Goal: Transaction & Acquisition: Purchase product/service

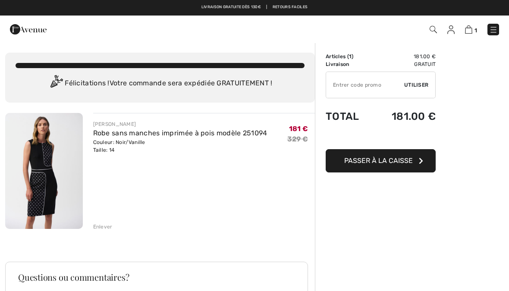
click at [389, 161] on span "Passer à la caisse" at bounding box center [378, 161] width 69 height 8
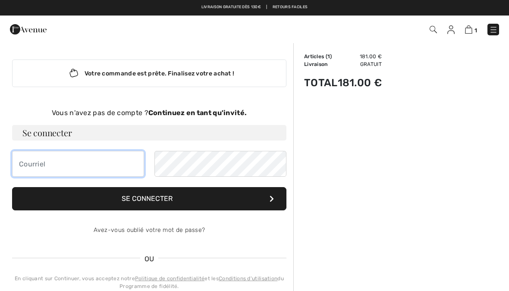
click at [32, 166] on input "email" at bounding box center [78, 164] width 132 height 26
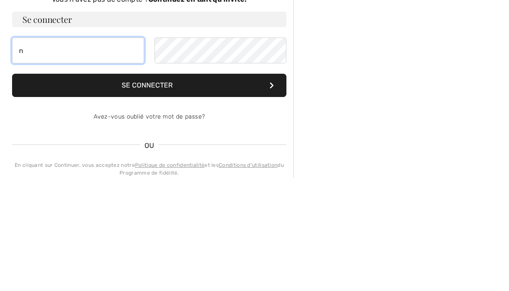
type input "n"
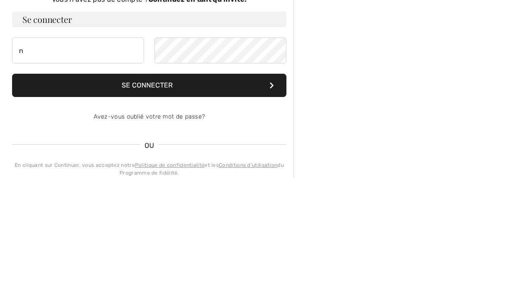
click at [185, 187] on button "Se connecter" at bounding box center [149, 198] width 274 height 23
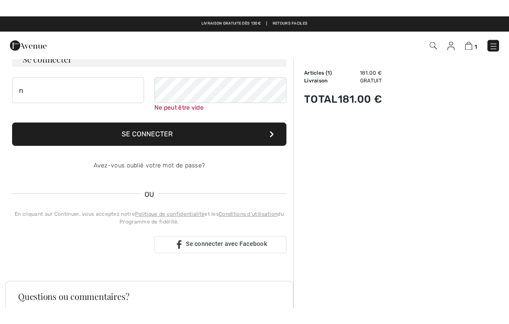
scroll to position [89, 0]
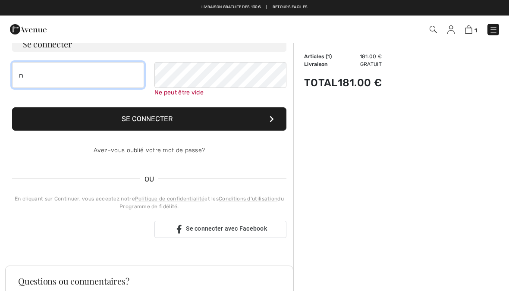
click at [38, 78] on input "n" at bounding box center [78, 75] width 132 height 26
type input "nellgerard@hotmail.fr"
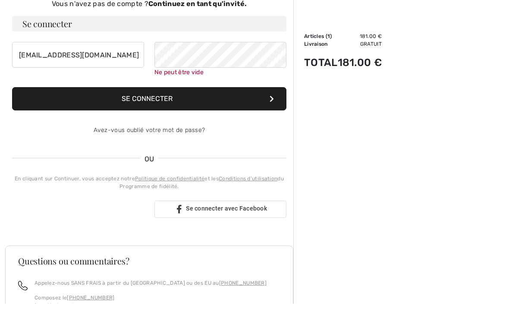
click at [201, 107] on button "Se connecter" at bounding box center [149, 118] width 274 height 23
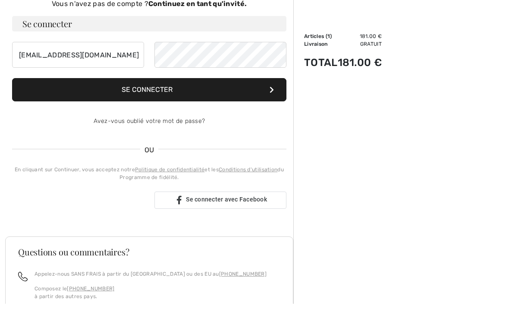
scroll to position [109, 0]
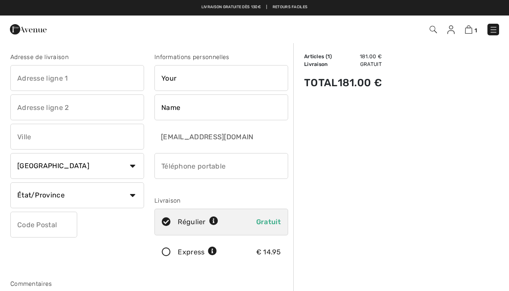
click at [47, 78] on input "text" at bounding box center [77, 78] width 134 height 26
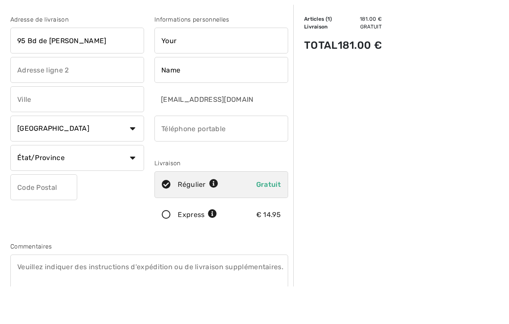
click at [31, 94] on input "text" at bounding box center [77, 107] width 134 height 26
type input "95 Bd de la Boissière"
click at [21, 124] on input "text" at bounding box center [77, 137] width 134 height 26
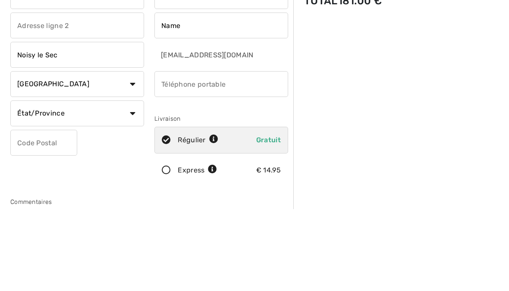
type input "Noisy le Sec"
click at [132, 153] on select "Pays Canada États-Unis Afghanistan Afrique du Sud Aland Albanie Algérie Allemag…" at bounding box center [77, 166] width 134 height 26
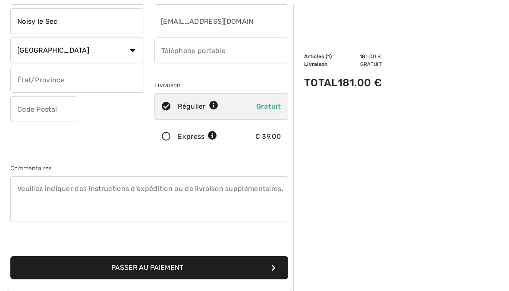
click at [135, 52] on select "Pays Canada États-Unis Afghanistan Afrique du Sud Aland Albanie Algérie Allemag…" at bounding box center [77, 51] width 134 height 26
select select "FR"
click at [41, 108] on input "text" at bounding box center [43, 109] width 67 height 26
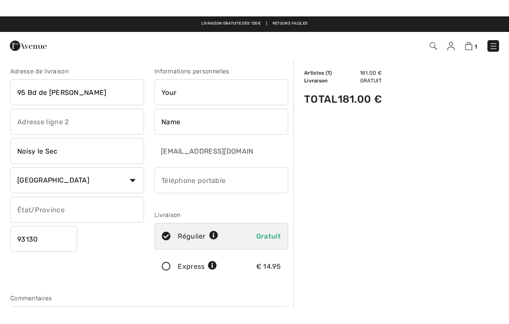
scroll to position [0, 0]
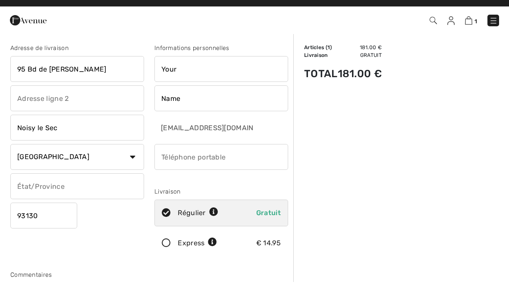
type input "93130"
click at [186, 70] on input "Your" at bounding box center [221, 78] width 134 height 26
type input "Y"
type input "[PERSON_NAME]"
click at [182, 98] on input "Name" at bounding box center [221, 107] width 134 height 26
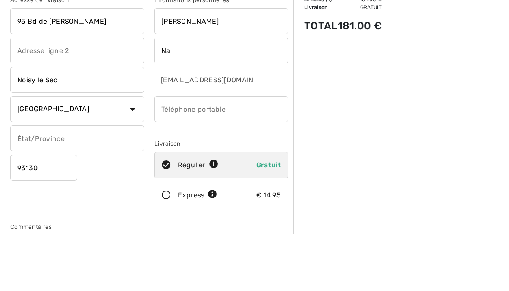
type input "N"
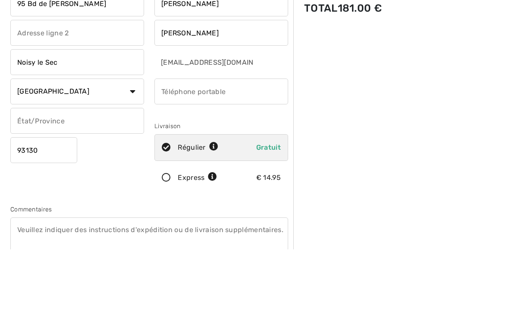
type input "Attia"
click at [232, 153] on input "phone" at bounding box center [221, 166] width 134 height 26
type input "0651296528"
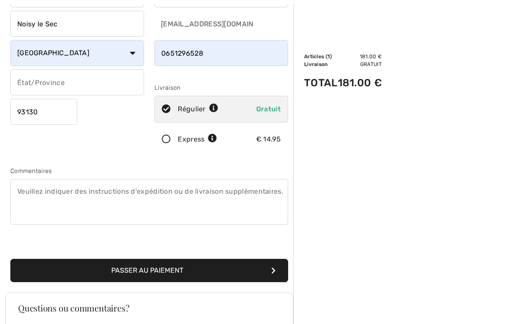
scroll to position [113, 0]
click at [30, 193] on textarea at bounding box center [149, 202] width 278 height 46
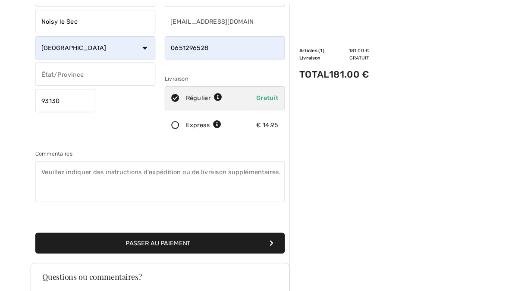
scroll to position [113, 0]
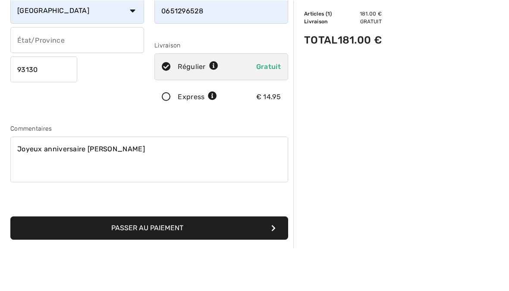
type textarea "Joyeux anniversaire mimi"
click at [170, 135] on icon at bounding box center [166, 139] width 23 height 9
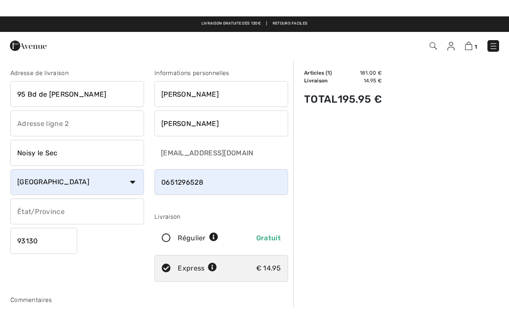
scroll to position [0, 0]
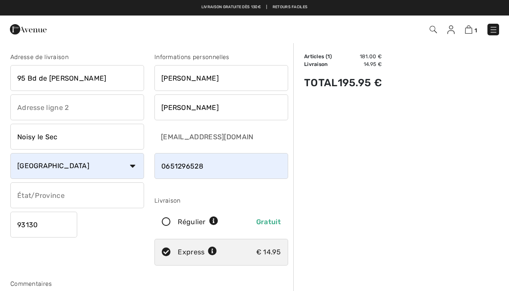
click at [208, 168] on input "phone" at bounding box center [221, 166] width 134 height 26
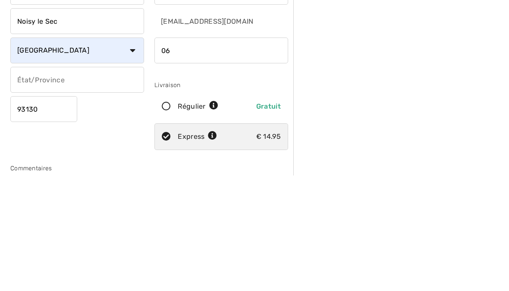
type input "0"
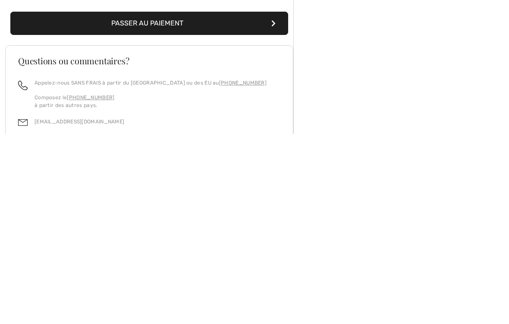
scroll to position [170, 0]
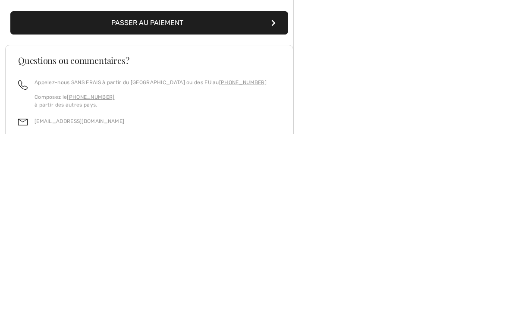
type input "0652733585"
click at [268, 201] on button "Passer au paiement" at bounding box center [149, 212] width 278 height 23
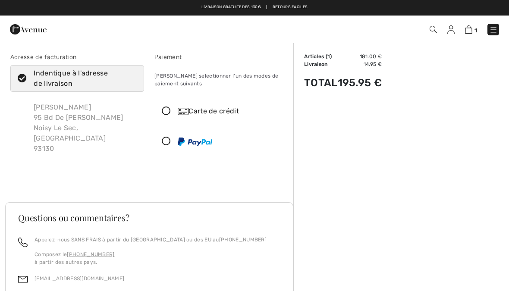
click at [65, 140] on div "Micheline Attia 95 Bd De La Boissière Noisy Le Sec, FR 93130" at bounding box center [85, 128] width 117 height 66
click at [74, 119] on div "Micheline Attia 95 Bd De La Boissière Noisy Le Sec, FR 93130" at bounding box center [85, 128] width 117 height 66
click at [22, 83] on icon at bounding box center [22, 78] width 23 height 9
click at [131, 83] on input "Indentique à l'adresse de livraison" at bounding box center [134, 79] width 6 height 26
checkbox input "false"
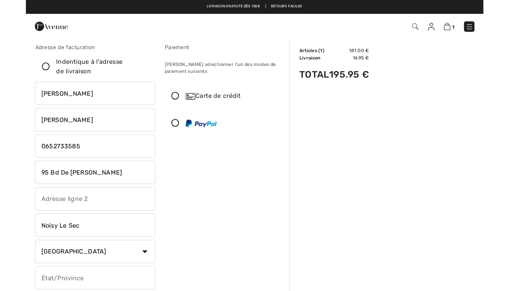
scroll to position [4, 0]
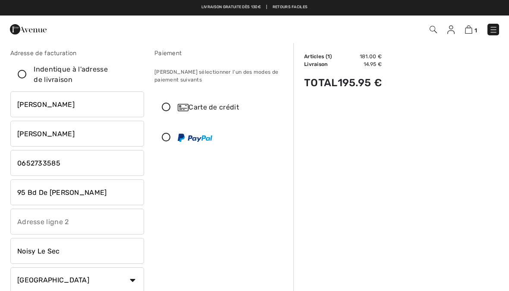
click at [61, 108] on input "[PERSON_NAME]" at bounding box center [77, 104] width 134 height 26
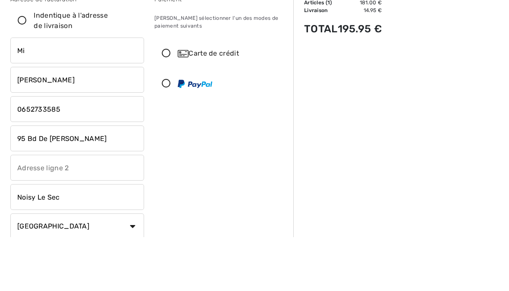
type input "M"
type input "[PERSON_NAME]"
click at [42, 121] on input "Attia" at bounding box center [77, 134] width 134 height 26
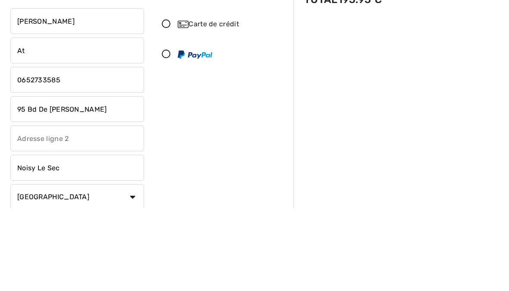
type input "A"
type input "[PERSON_NAME]"
click at [73, 150] on input "phone" at bounding box center [77, 163] width 134 height 26
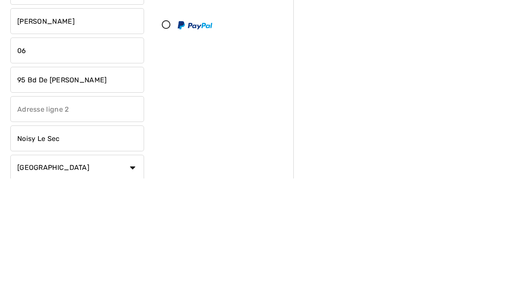
type input "0"
type input "0651296528"
click at [107, 179] on input "95 Bd De La Boissière" at bounding box center [77, 192] width 134 height 26
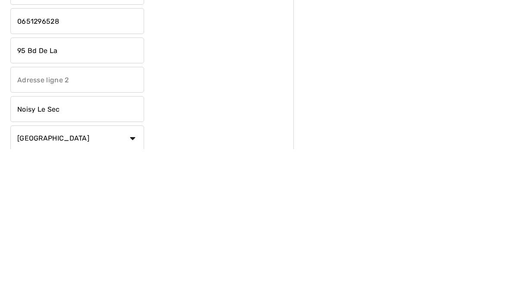
type input "95 Bd De La"
click button "Procédez au sommaire" at bounding box center [0, 0] width 0 height 0
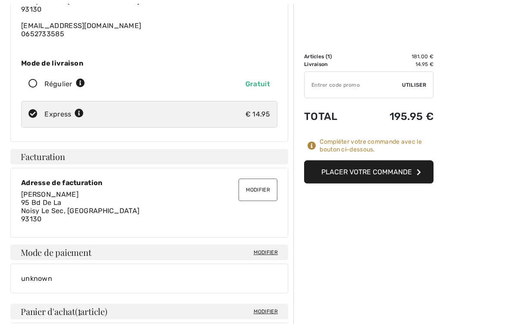
scroll to position [110, 0]
click at [70, 207] on span "95 Bd De La Noisy Le Sec, FR 93130" at bounding box center [80, 210] width 118 height 25
click at [259, 189] on button "Modifier" at bounding box center [258, 190] width 39 height 22
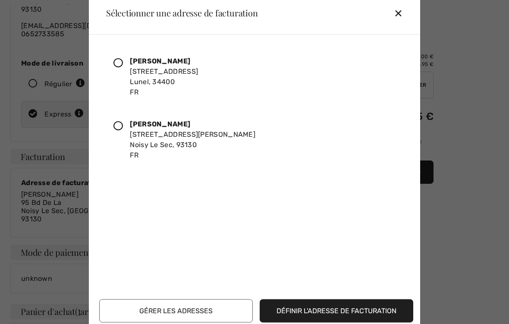
click at [118, 130] on icon at bounding box center [117, 125] width 9 height 9
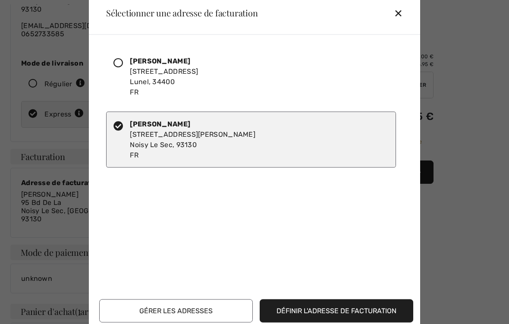
click at [367, 291] on button "Définir l'adresse de facturation" at bounding box center [337, 310] width 154 height 23
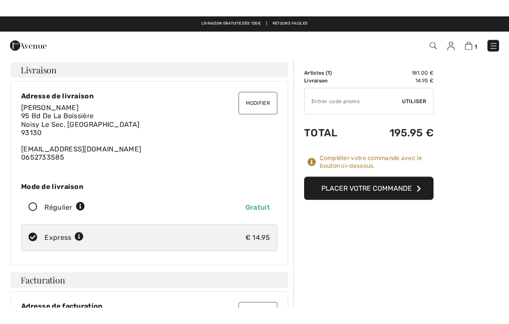
scroll to position [0, 0]
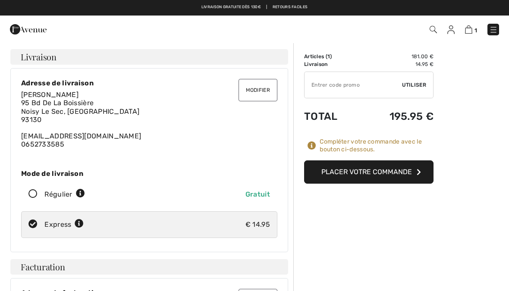
click at [261, 91] on button "Modifier" at bounding box center [258, 90] width 39 height 22
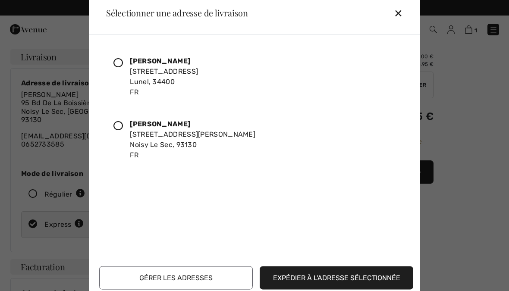
click at [164, 166] on div "Nelly Gerard 15 Allée Gounod Noisy Le Sec, 93130 FR" at bounding box center [251, 139] width 290 height 56
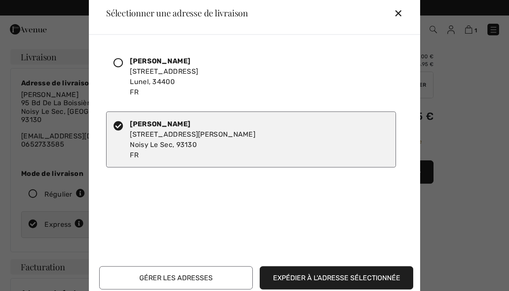
click at [162, 137] on div "Nelly Gerard 15 Allée Gounod Noisy Le Sec, 93130 FR" at bounding box center [193, 139] width 126 height 41
click at [113, 132] on div "Nelly Gerard 15 Allée Gounod Noisy Le Sec, 93130 FR" at bounding box center [251, 139] width 290 height 56
click at [122, 137] on div at bounding box center [121, 139] width 16 height 41
click at [206, 282] on button "Gérer les adresses" at bounding box center [176, 277] width 154 height 23
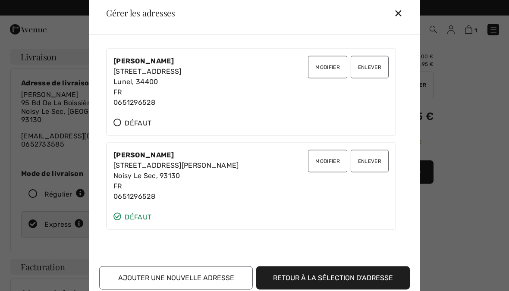
click at [321, 72] on button "Modifier" at bounding box center [327, 67] width 39 height 22
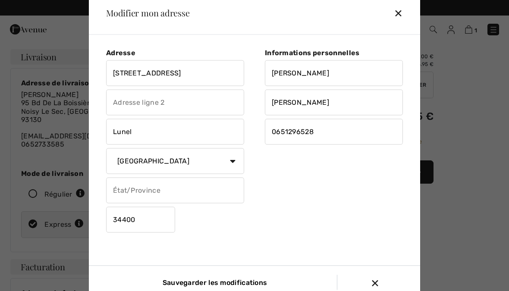
click at [216, 79] on input "171 Rue De La Méditerranée" at bounding box center [175, 73] width 138 height 26
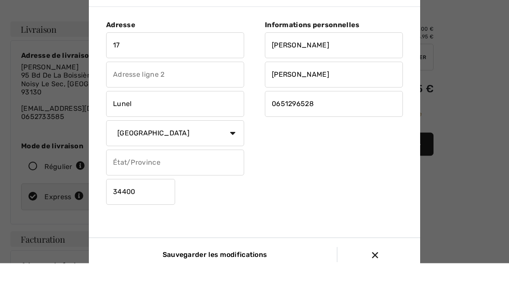
type input "1"
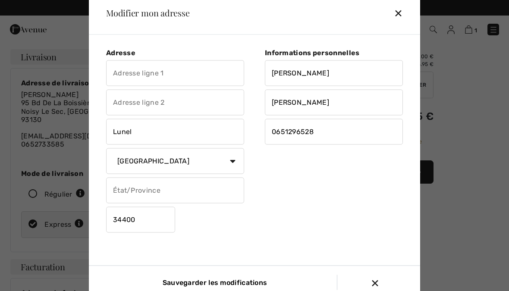
click at [402, 19] on div "✕" at bounding box center [402, 13] width 16 height 18
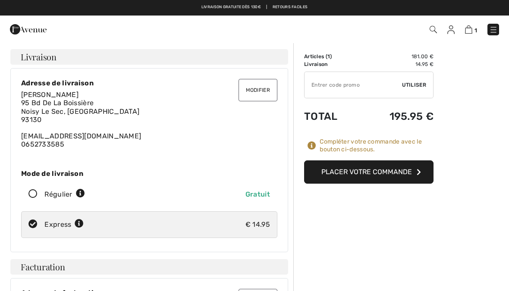
click at [263, 89] on button "Modifier" at bounding box center [258, 90] width 39 height 22
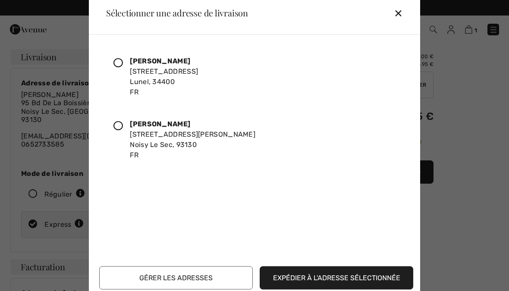
click at [229, 80] on div "Nelly Gerard 171 Rue De La Méditerranée Lunel, 34400 FR" at bounding box center [251, 76] width 290 height 56
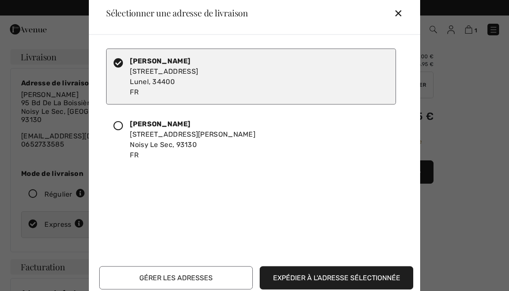
click at [231, 79] on div "Nelly Gerard 171 Rue De La Méditerranée Lunel, 34400 FR" at bounding box center [251, 76] width 290 height 56
click at [400, 22] on div "✕" at bounding box center [402, 13] width 16 height 18
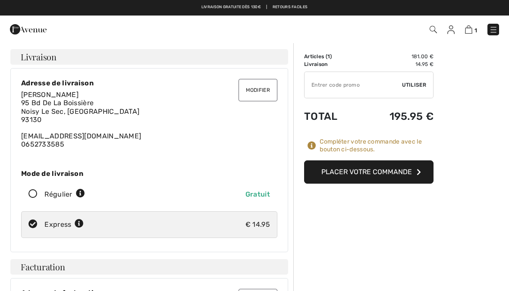
click at [264, 87] on button "Modifier" at bounding box center [258, 90] width 39 height 22
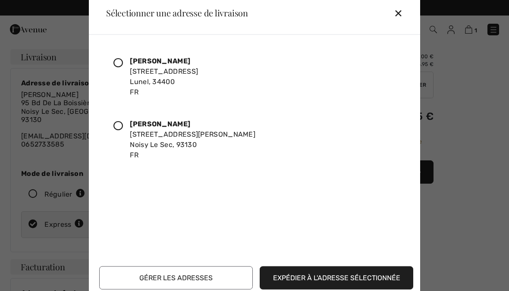
click at [222, 289] on button "Gérer les adresses" at bounding box center [176, 277] width 154 height 23
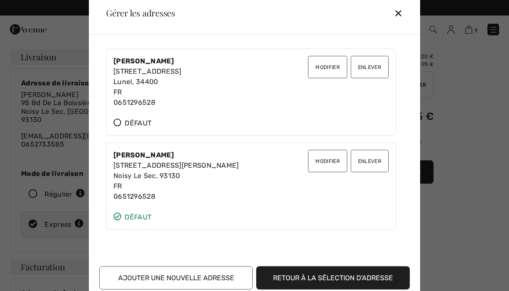
click at [333, 70] on button "Modifier" at bounding box center [327, 67] width 39 height 22
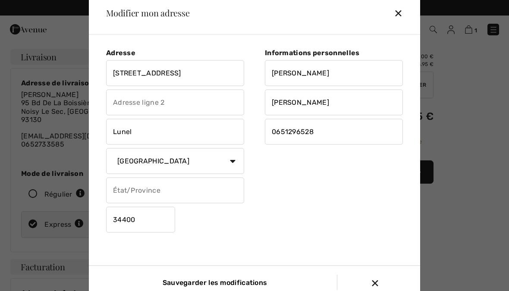
click at [210, 78] on input "171 Rue De La Méditerranée" at bounding box center [175, 73] width 138 height 26
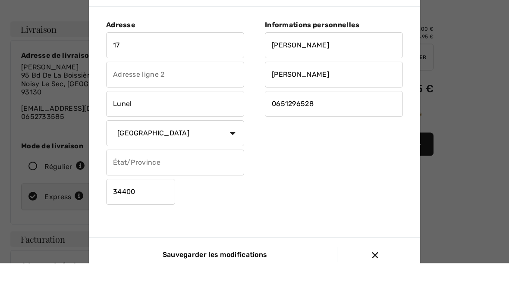
type input "1"
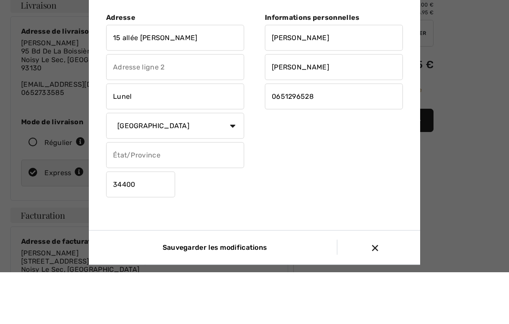
type input "15 allée gounod"
click at [145, 135] on input "Lunel" at bounding box center [175, 148] width 138 height 26
type input "L"
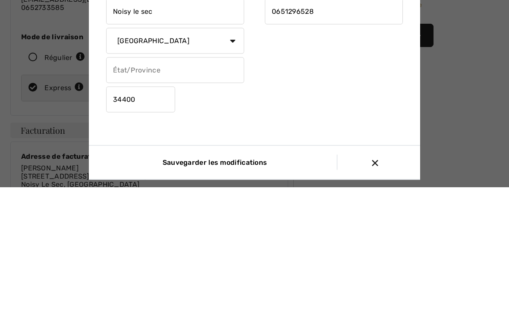
type input "Noisy le sec"
click at [152, 223] on input "34400" at bounding box center [140, 236] width 69 height 26
type input "3"
type input "93130"
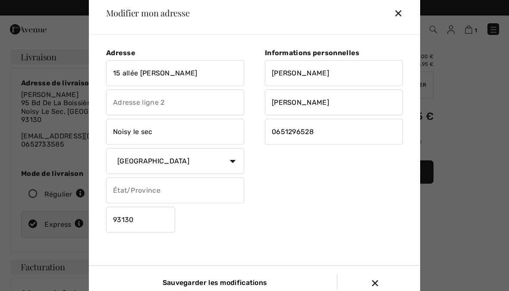
click at [401, 19] on div "✕" at bounding box center [402, 13] width 16 height 18
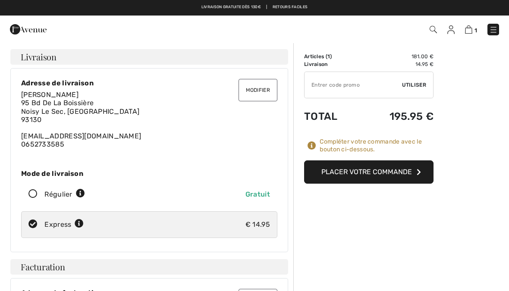
click at [258, 96] on button "Modifier" at bounding box center [258, 90] width 39 height 22
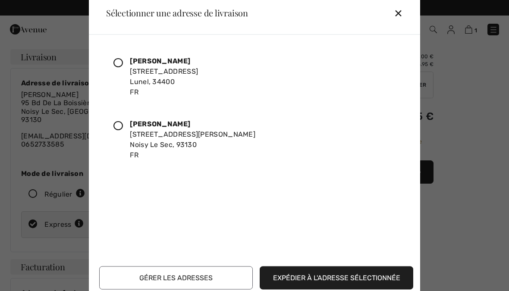
click at [178, 287] on button "Gérer les adresses" at bounding box center [176, 277] width 154 height 23
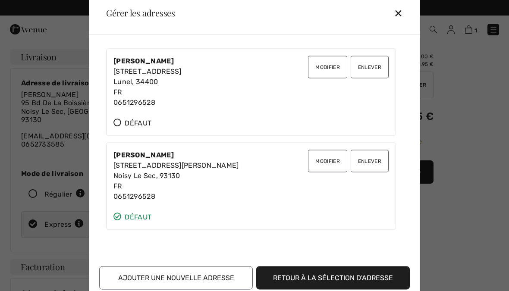
click at [370, 75] on button "Enlever" at bounding box center [370, 67] width 38 height 22
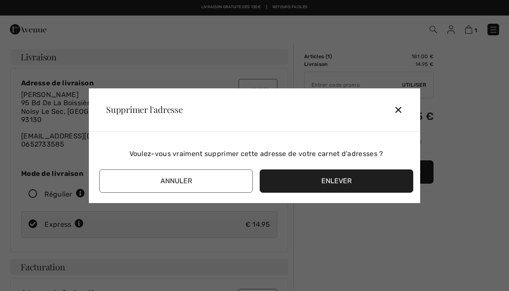
click at [344, 190] on button "Enlever" at bounding box center [337, 181] width 154 height 23
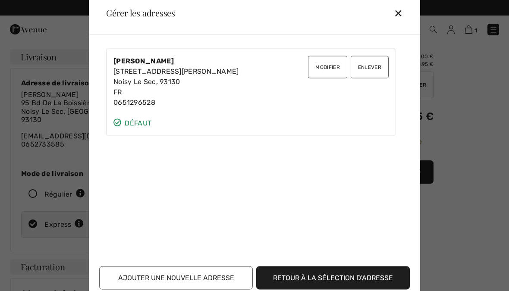
click at [377, 76] on button "Enlever" at bounding box center [370, 67] width 38 height 22
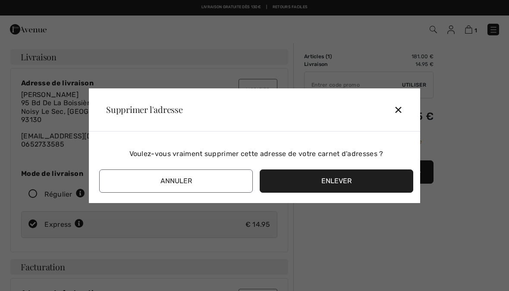
click at [356, 188] on button "Enlever" at bounding box center [337, 181] width 154 height 23
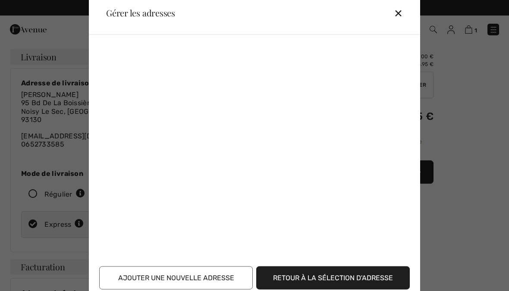
click at [164, 286] on button "Ajouter une nouvelle adresse" at bounding box center [176, 277] width 154 height 23
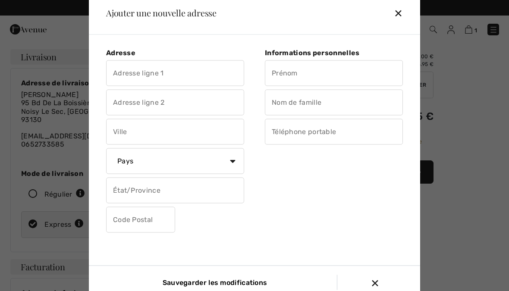
click at [306, 82] on input "text" at bounding box center [334, 73] width 138 height 26
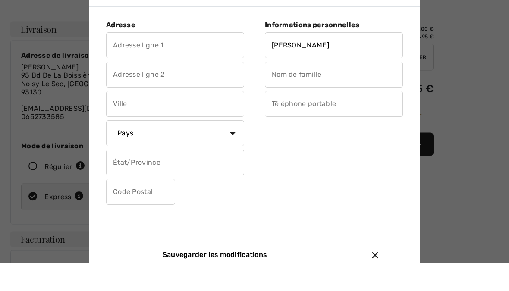
type input "Micheline"
click at [292, 89] on input "text" at bounding box center [334, 102] width 138 height 26
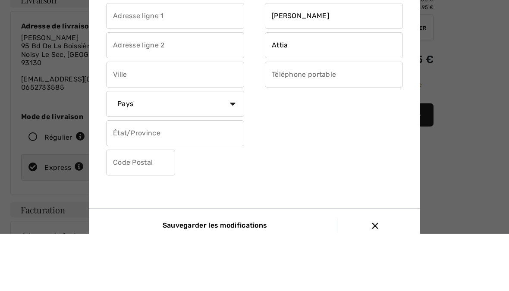
type input "Attia"
click at [126, 60] on input "text" at bounding box center [175, 73] width 138 height 26
type input "93 Bd de la Boissiere"
click at [139, 119] on input "text" at bounding box center [175, 132] width 138 height 26
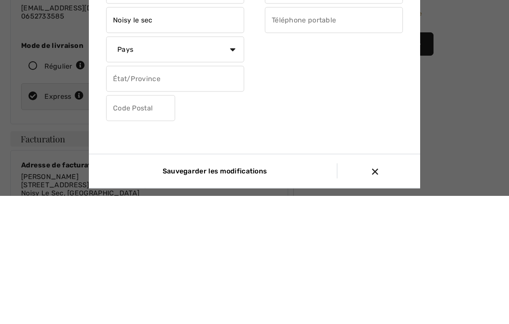
type input "Noisy le sec"
click at [132, 223] on input "text" at bounding box center [140, 236] width 69 height 26
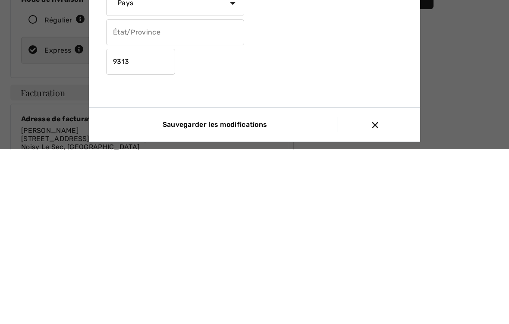
type input "93130"
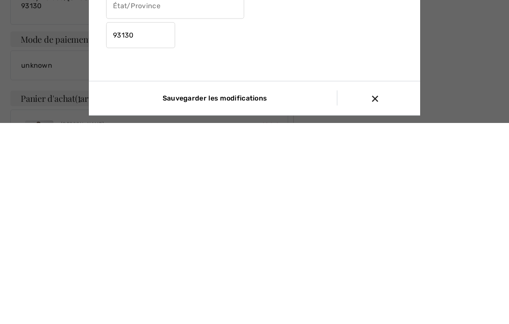
scroll to position [132, 0]
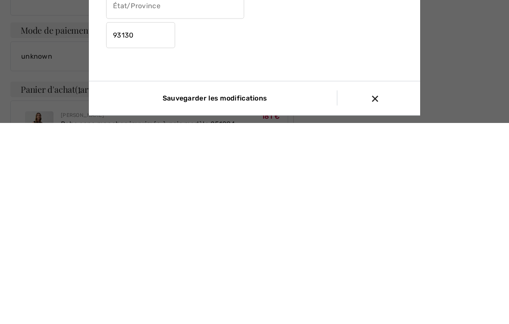
click at [459, 95] on div at bounding box center [254, 162] width 509 height 324
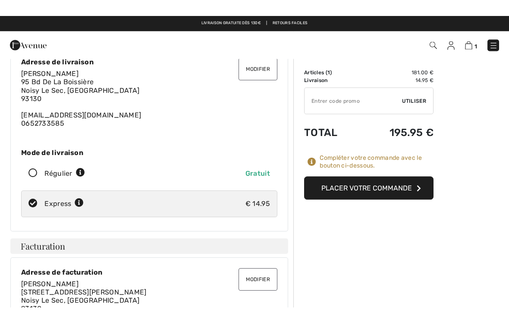
scroll to position [0, 0]
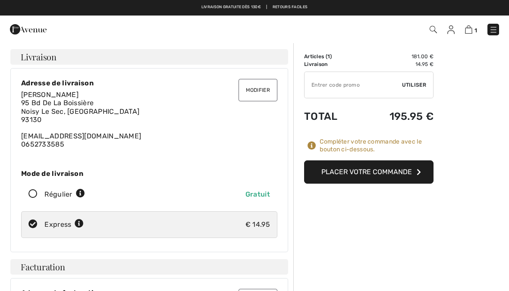
click at [254, 90] on button "Modifier" at bounding box center [258, 90] width 39 height 22
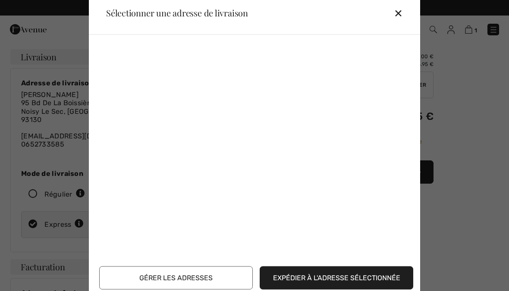
click at [168, 284] on button "Gérer les adresses" at bounding box center [176, 277] width 154 height 23
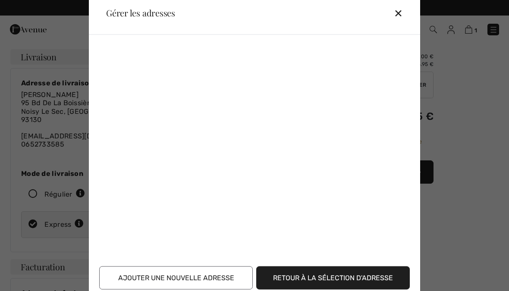
click at [110, 60] on div "Retour à la sélection d'adresse Ajouter une nouvelle adresse" at bounding box center [256, 165] width 314 height 248
click at [358, 286] on button "Retour à la sélection d'adresse" at bounding box center [333, 277] width 154 height 23
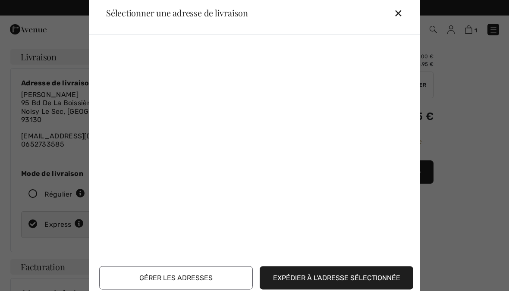
click at [110, 63] on div "Expédier à l'adresse sélectionnée Gérer les adresses" at bounding box center [256, 165] width 314 height 248
click at [365, 173] on div "Expédier à l'adresse sélectionnée Gérer les adresses" at bounding box center [256, 165] width 314 height 248
click at [397, 19] on div "✕" at bounding box center [402, 13] width 16 height 18
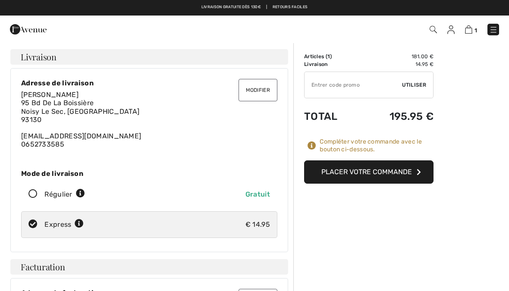
click at [65, 97] on div "Nelly Gerard 95 Bd De La Boissière Noisy Le Sec, FR 93130 nellgerard@hotmail.fr…" at bounding box center [149, 120] width 256 height 58
click at [98, 58] on div "Livraison Modifier" at bounding box center [149, 57] width 278 height 16
click at [70, 96] on div "Nelly Gerard 95 Bd De La Boissière Noisy Le Sec, FR 93130 nellgerard@hotmail.fr…" at bounding box center [149, 120] width 256 height 58
click at [267, 90] on button "Modifier" at bounding box center [258, 90] width 39 height 22
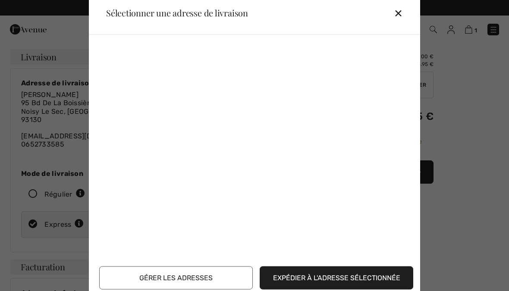
click at [172, 280] on button "Gérer les adresses" at bounding box center [176, 277] width 154 height 23
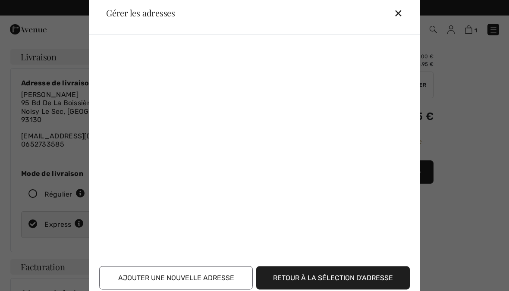
click at [124, 64] on div "Retour à la sélection d'adresse Ajouter une nouvelle adresse" at bounding box center [256, 165] width 314 height 248
click at [334, 285] on button "Retour à la sélection d'adresse" at bounding box center [333, 277] width 154 height 23
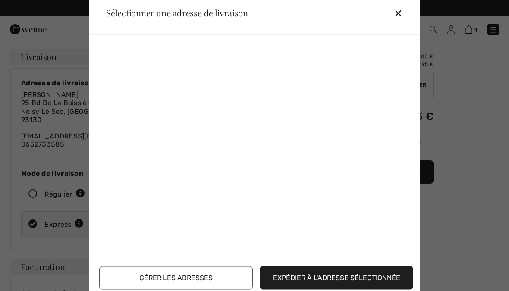
click at [120, 64] on div "Expédier à l'adresse sélectionnée Gérer les adresses" at bounding box center [256, 165] width 314 height 248
click at [397, 22] on div "✕" at bounding box center [402, 13] width 16 height 18
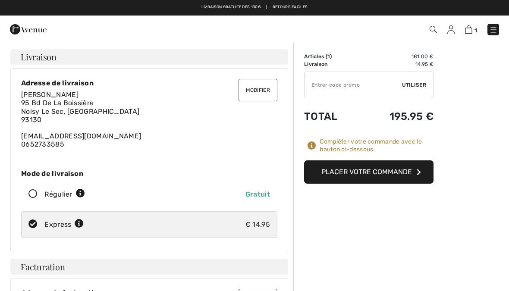
click at [42, 98] on span "Nelly Gerard" at bounding box center [49, 95] width 57 height 8
click at [72, 106] on span "95 Bd De La Boissière Noisy Le Sec, FR 93130" at bounding box center [80, 111] width 118 height 25
click at [493, 30] on img at bounding box center [493, 29] width 9 height 9
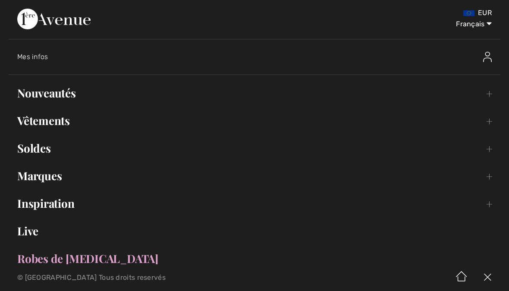
click at [448, 213] on link "Inspiration Toggle submenu" at bounding box center [255, 203] width 492 height 19
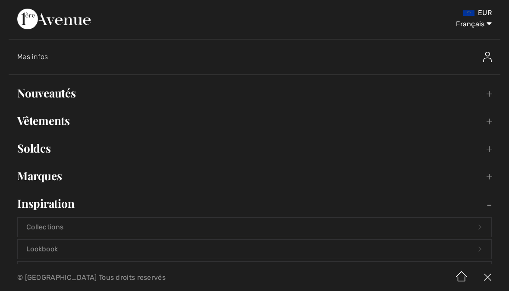
click at [175, 70] on div "Mes infos" at bounding box center [258, 57] width 483 height 28
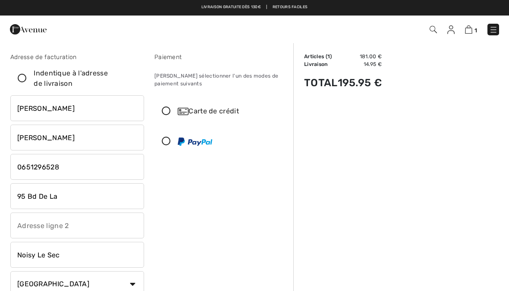
click at [54, 112] on input "[PERSON_NAME]" at bounding box center [77, 108] width 134 height 26
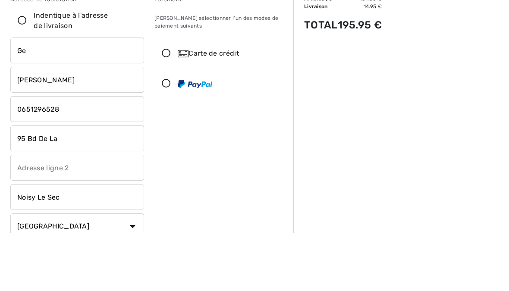
type input "G"
type input "M"
type input "Attia"
click at [47, 125] on input "[PERSON_NAME]" at bounding box center [77, 138] width 134 height 26
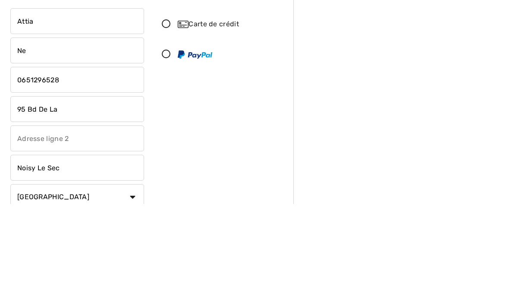
type input "N"
type input "[PERSON_NAME]"
click at [71, 154] on input "phone" at bounding box center [77, 167] width 134 height 26
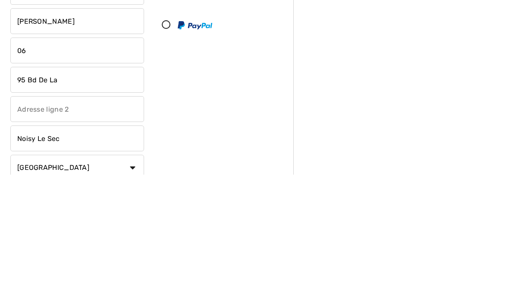
type input "0"
type input "0652733585"
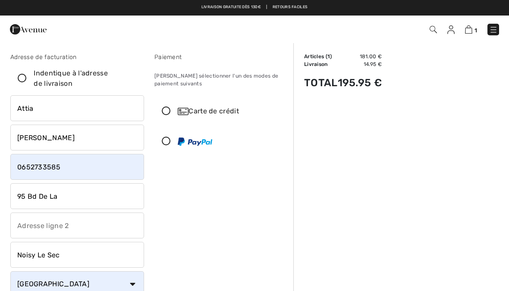
click at [489, 29] on img at bounding box center [493, 29] width 9 height 9
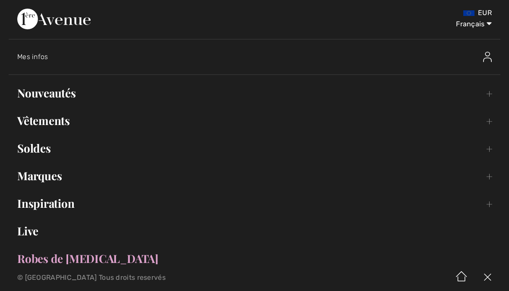
click at [339, 94] on link "Nouveautés Toggle submenu" at bounding box center [255, 93] width 492 height 19
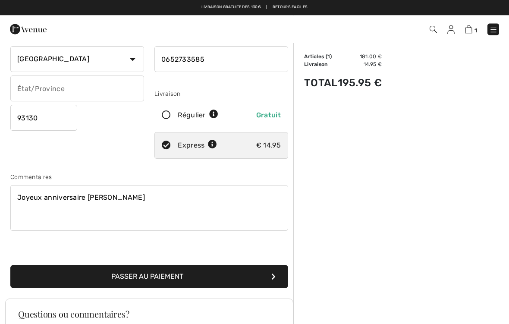
scroll to position [107, 0]
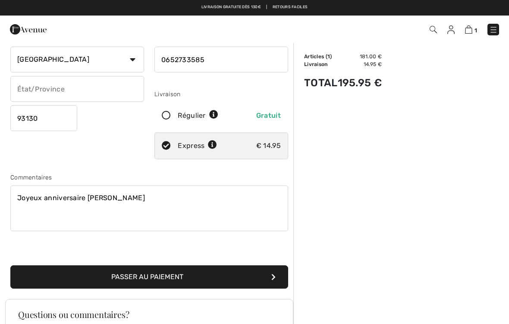
click at [223, 277] on button "Passer au paiement" at bounding box center [149, 276] width 278 height 23
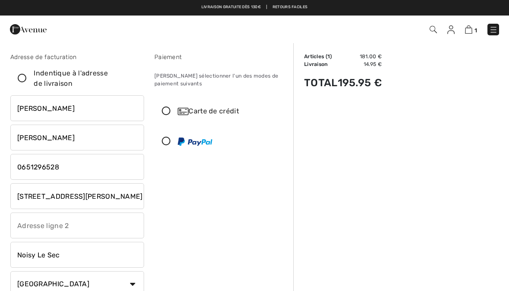
click at [171, 107] on icon at bounding box center [166, 111] width 23 height 9
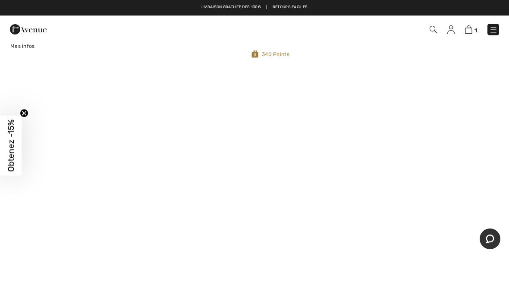
click at [469, 33] on img at bounding box center [468, 29] width 7 height 8
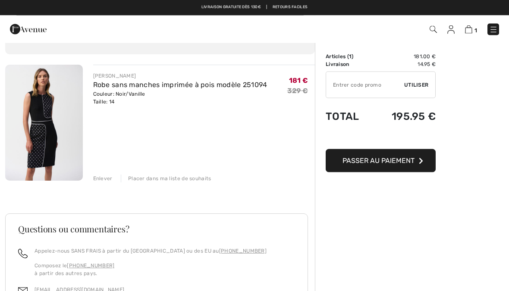
scroll to position [47, 0]
click at [393, 163] on span "Passer au paiement" at bounding box center [378, 161] width 72 height 8
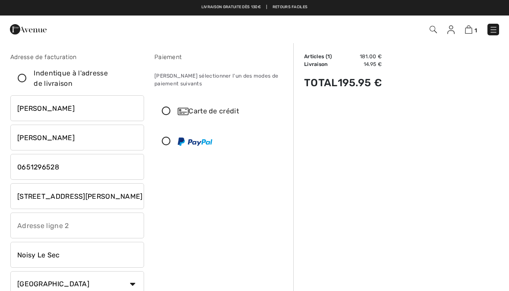
click at [167, 112] on icon at bounding box center [166, 111] width 23 height 9
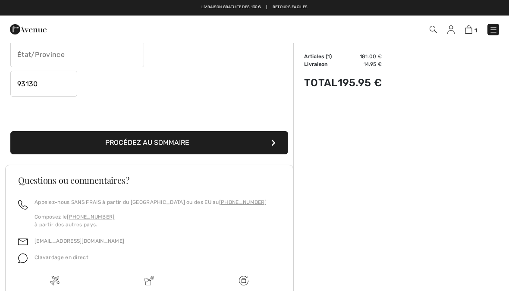
click at [110, 145] on button "Procédez au sommaire" at bounding box center [149, 142] width 278 height 23
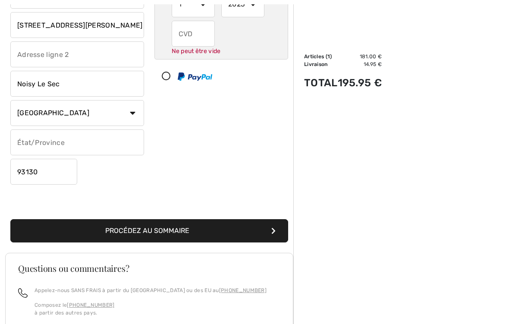
click at [273, 235] on button "Procédez au sommaire" at bounding box center [149, 230] width 278 height 23
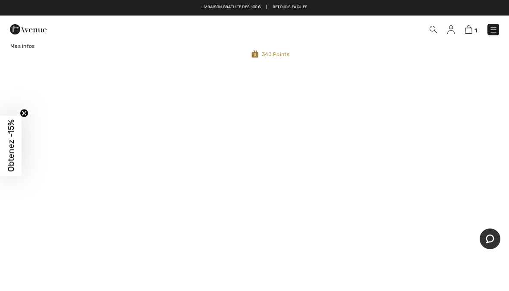
click at [469, 33] on img at bounding box center [468, 29] width 7 height 8
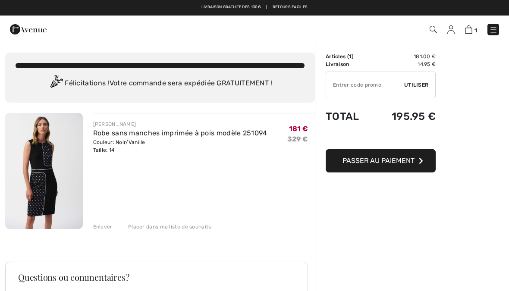
click at [391, 163] on span "Passer au paiement" at bounding box center [378, 161] width 72 height 8
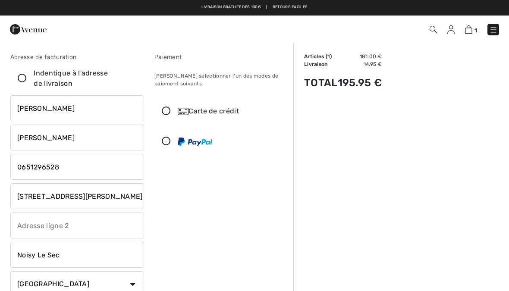
click at [22, 77] on icon at bounding box center [22, 78] width 23 height 9
click at [131, 77] on input "Indentique à l'adresse de livraison" at bounding box center [134, 79] width 6 height 26
checkbox input "true"
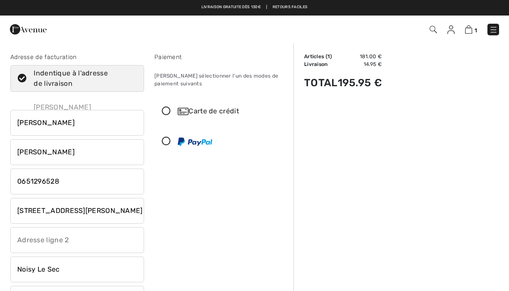
type input "[PERSON_NAME]"
type input "Attia"
type input "0652733585"
type input "95 Bd De La Boissière"
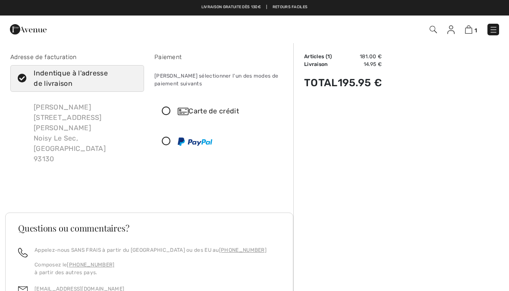
click at [87, 134] on div "[PERSON_NAME] [STREET_ADDRESS][PERSON_NAME]" at bounding box center [85, 133] width 117 height 76
click at [69, 129] on div "[PERSON_NAME] [STREET_ADDRESS][PERSON_NAME]" at bounding box center [85, 133] width 117 height 76
click at [59, 147] on div "[PERSON_NAME] [STREET_ADDRESS][PERSON_NAME]" at bounding box center [85, 133] width 117 height 76
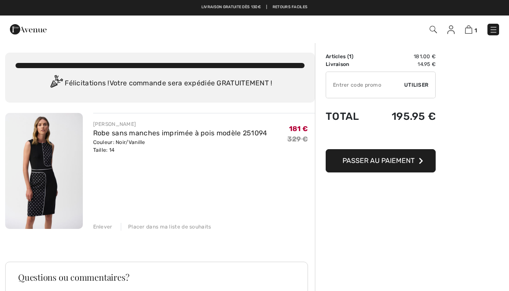
click at [494, 28] on img at bounding box center [493, 29] width 9 height 9
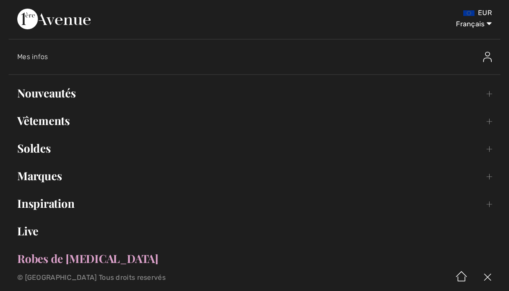
click at [488, 285] on img at bounding box center [487, 277] width 26 height 27
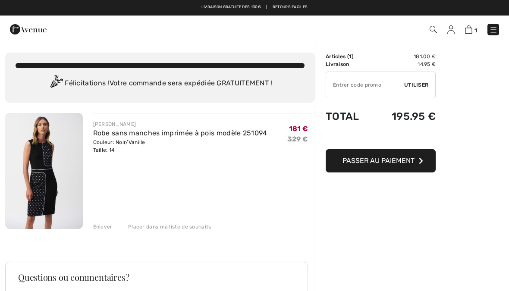
click at [471, 31] on img at bounding box center [468, 29] width 7 height 8
click at [472, 27] on img at bounding box center [468, 29] width 7 height 8
click at [435, 31] on img at bounding box center [433, 29] width 7 height 7
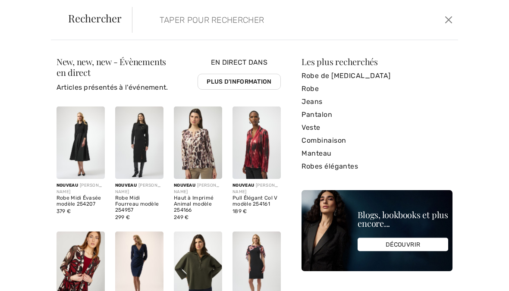
click at [447, 16] on button "Ferme" at bounding box center [449, 20] width 12 height 14
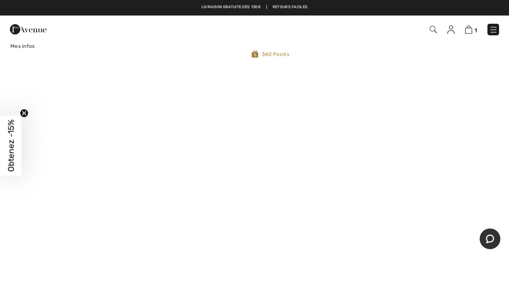
click at [469, 33] on img at bounding box center [468, 29] width 7 height 8
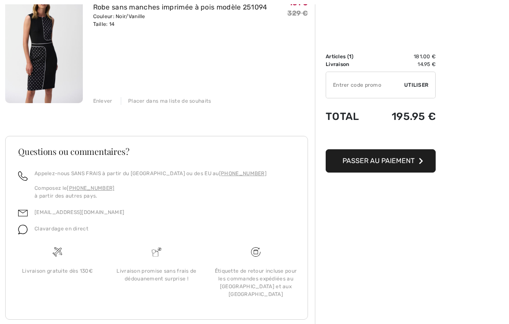
scroll to position [126, 0]
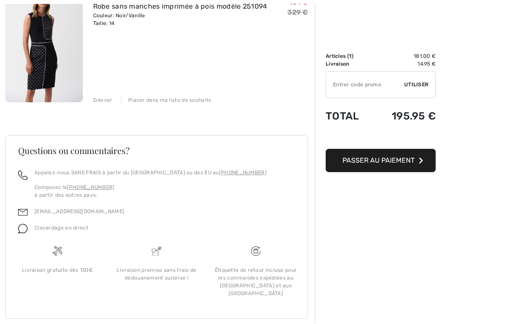
click at [381, 162] on span "Passer au paiement" at bounding box center [378, 161] width 72 height 8
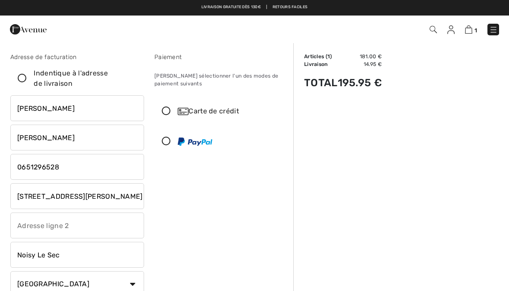
click at [491, 32] on img at bounding box center [493, 29] width 9 height 9
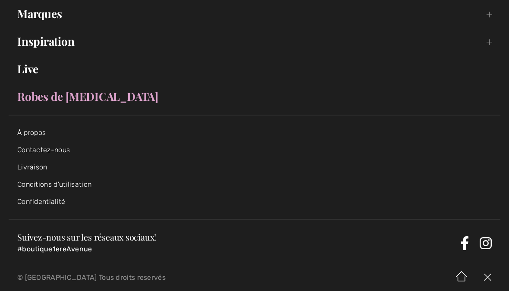
scroll to position [163, 0]
click at [57, 150] on link "Contactez-nous" at bounding box center [43, 149] width 53 height 8
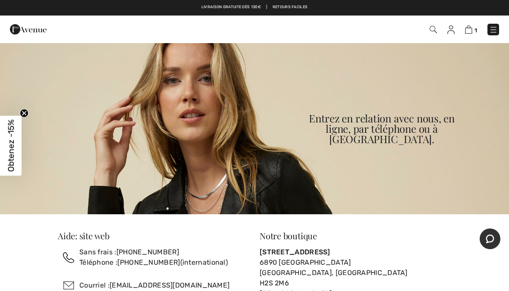
click at [470, 30] on img at bounding box center [468, 29] width 7 height 8
